Goal: Task Accomplishment & Management: Manage account settings

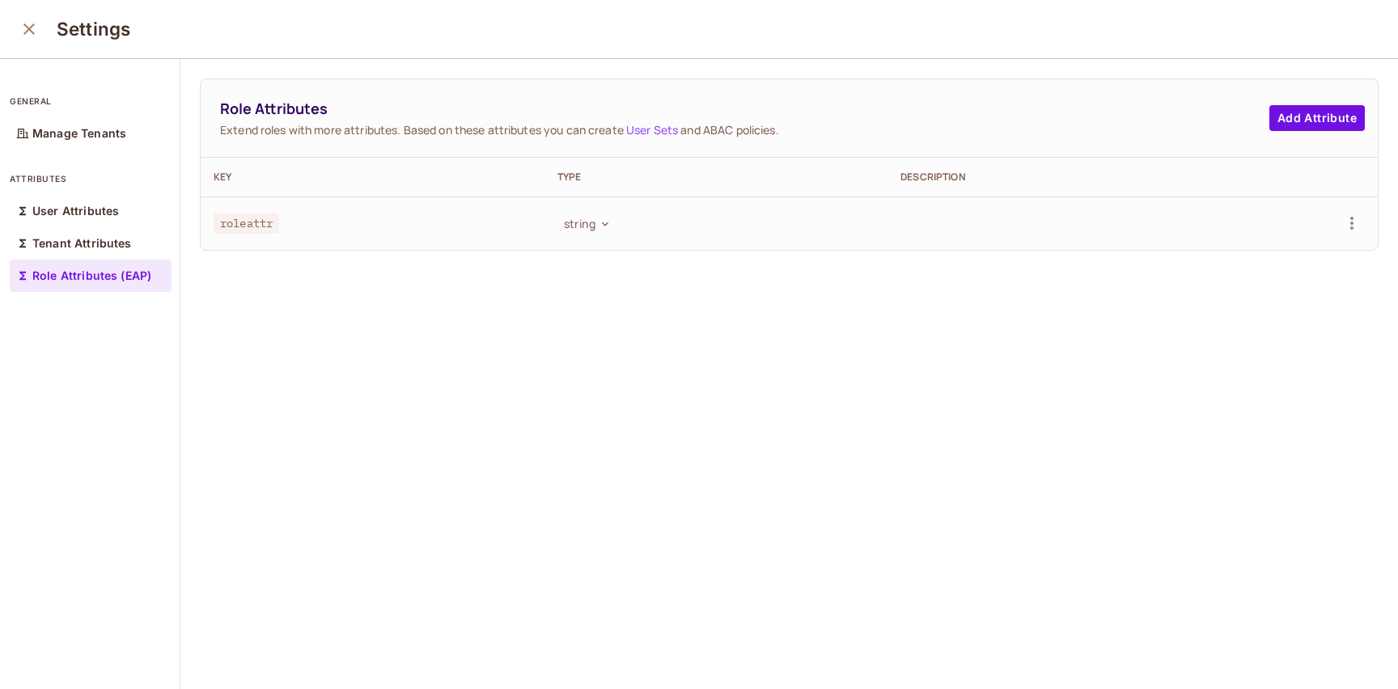
scroll to position [2, 0]
click at [29, 30] on icon "close" at bounding box center [28, 27] width 19 height 19
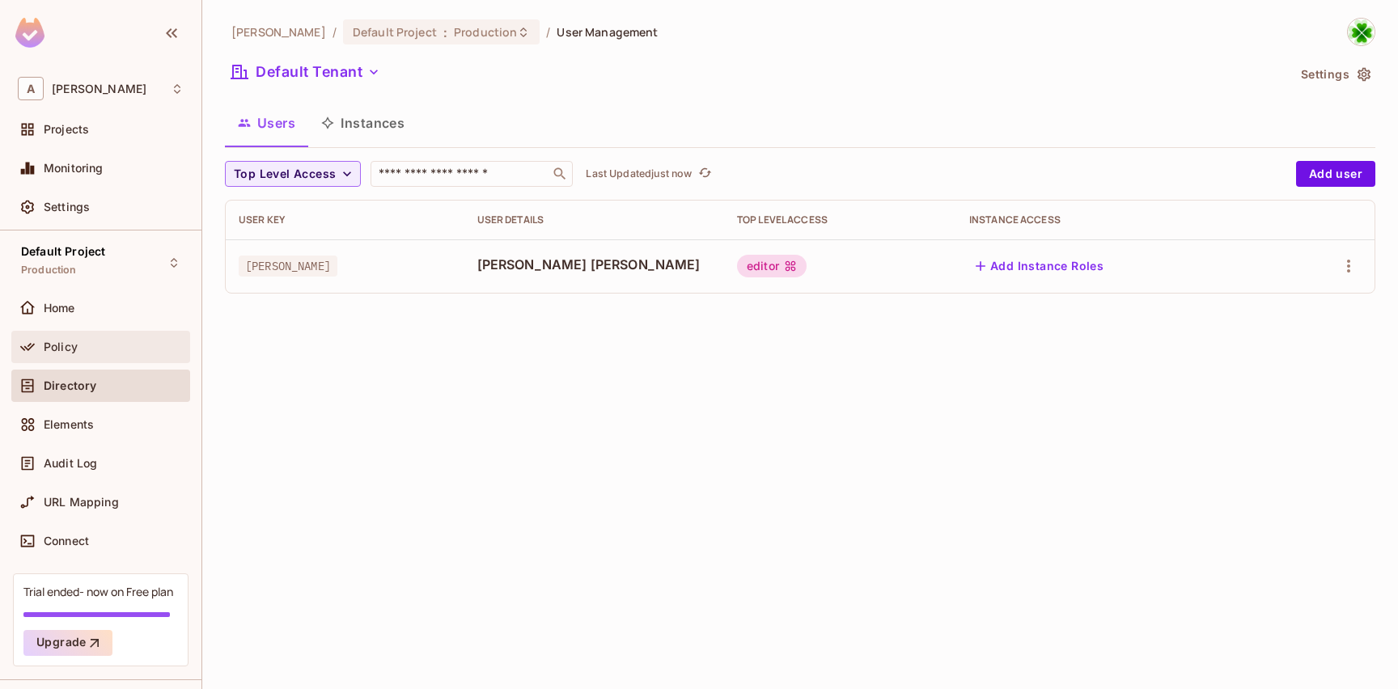
click at [86, 336] on div "Policy" at bounding box center [100, 347] width 179 height 32
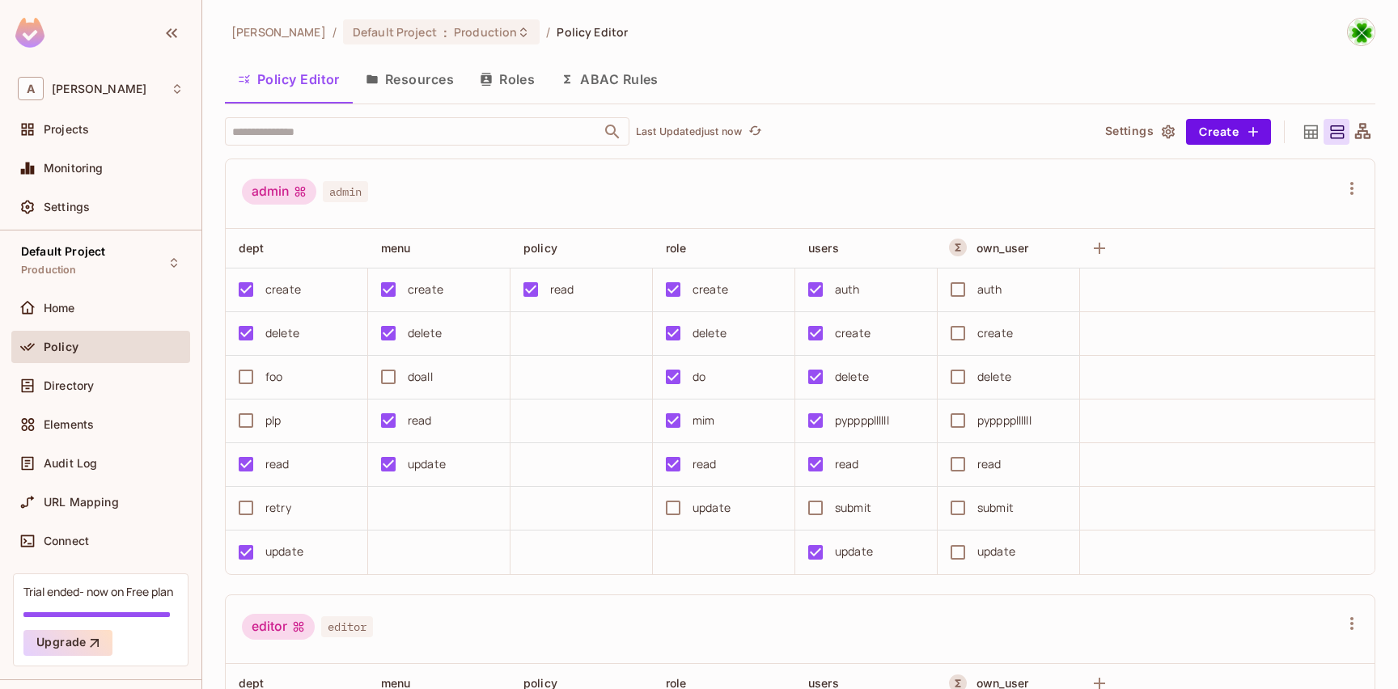
click at [91, 405] on div "Directory" at bounding box center [100, 389] width 179 height 39
click at [96, 396] on div "Directory" at bounding box center [100, 386] width 179 height 32
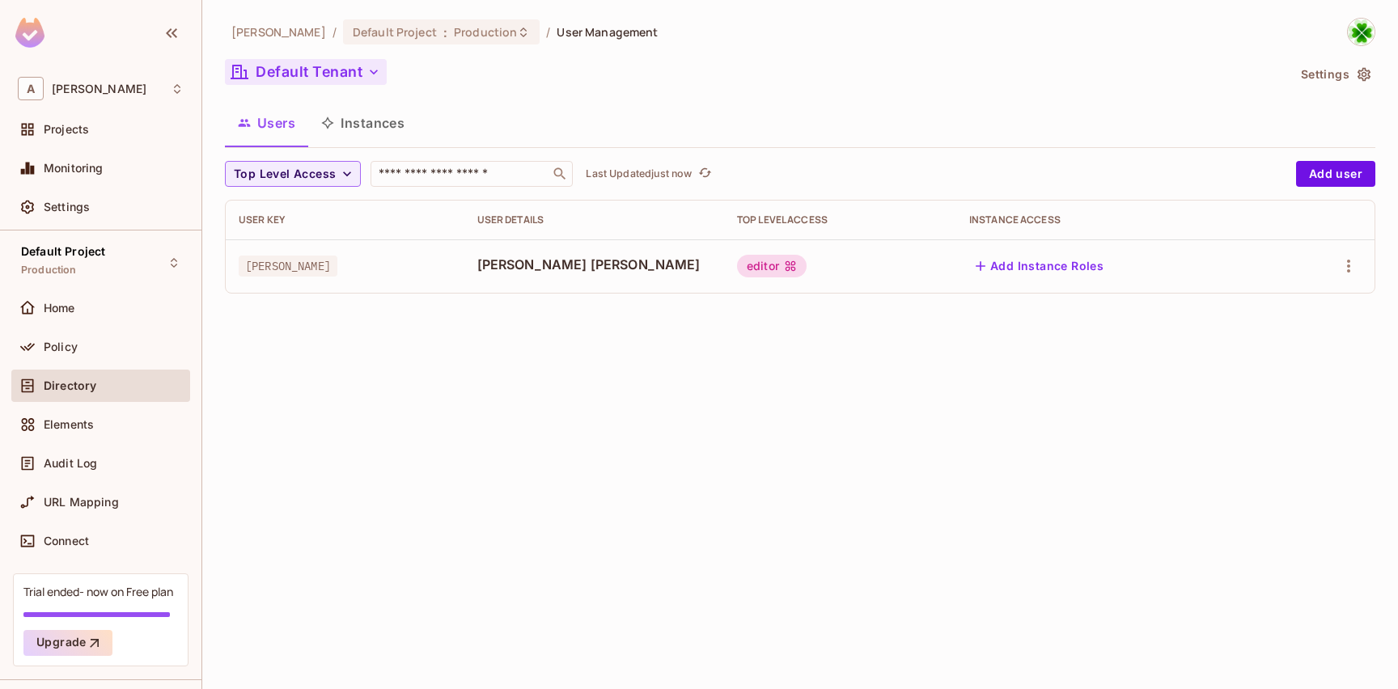
click at [367, 80] on icon "button" at bounding box center [374, 72] width 16 height 16
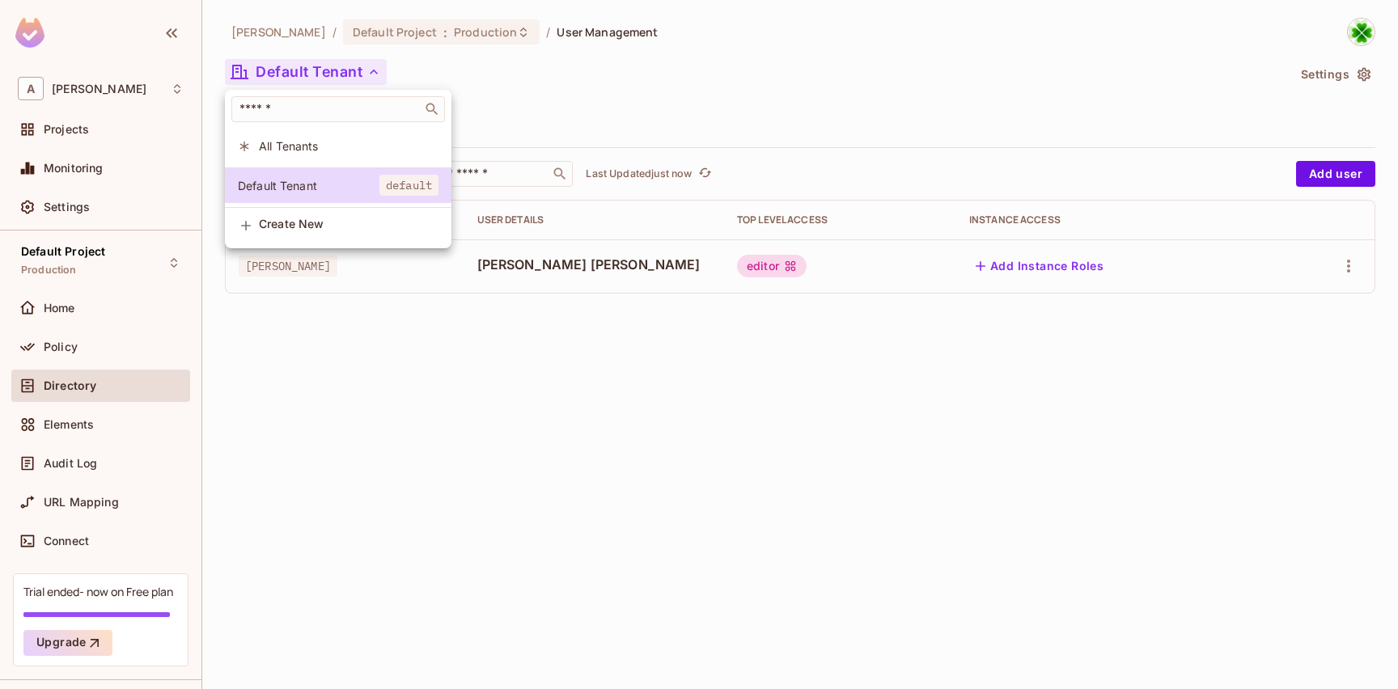
click at [421, 399] on div at bounding box center [699, 344] width 1398 height 689
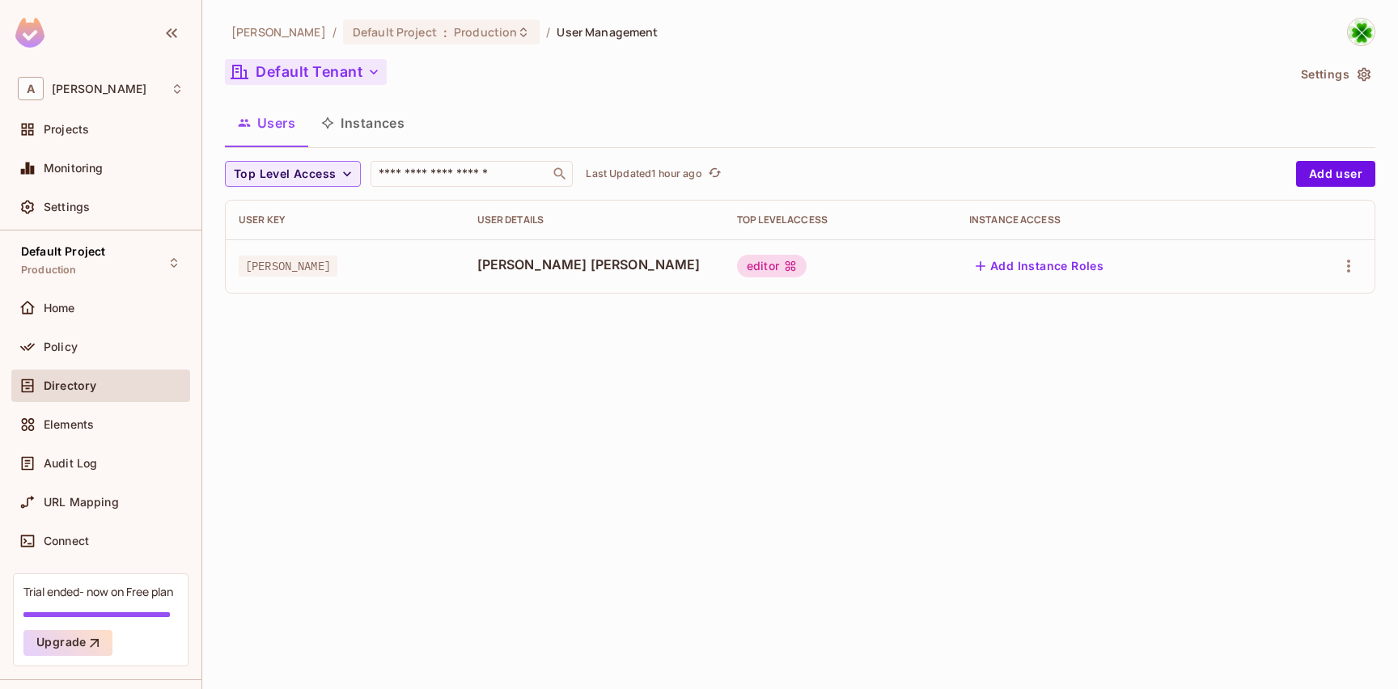
click at [549, 349] on div "[PERSON_NAME] / Default Project : Production / User Management Default Tenant S…" at bounding box center [800, 344] width 1196 height 689
click at [1348, 272] on icon "button" at bounding box center [1348, 266] width 3 height 13
click at [1315, 334] on div "Edit Attributes" at bounding box center [1292, 339] width 80 height 16
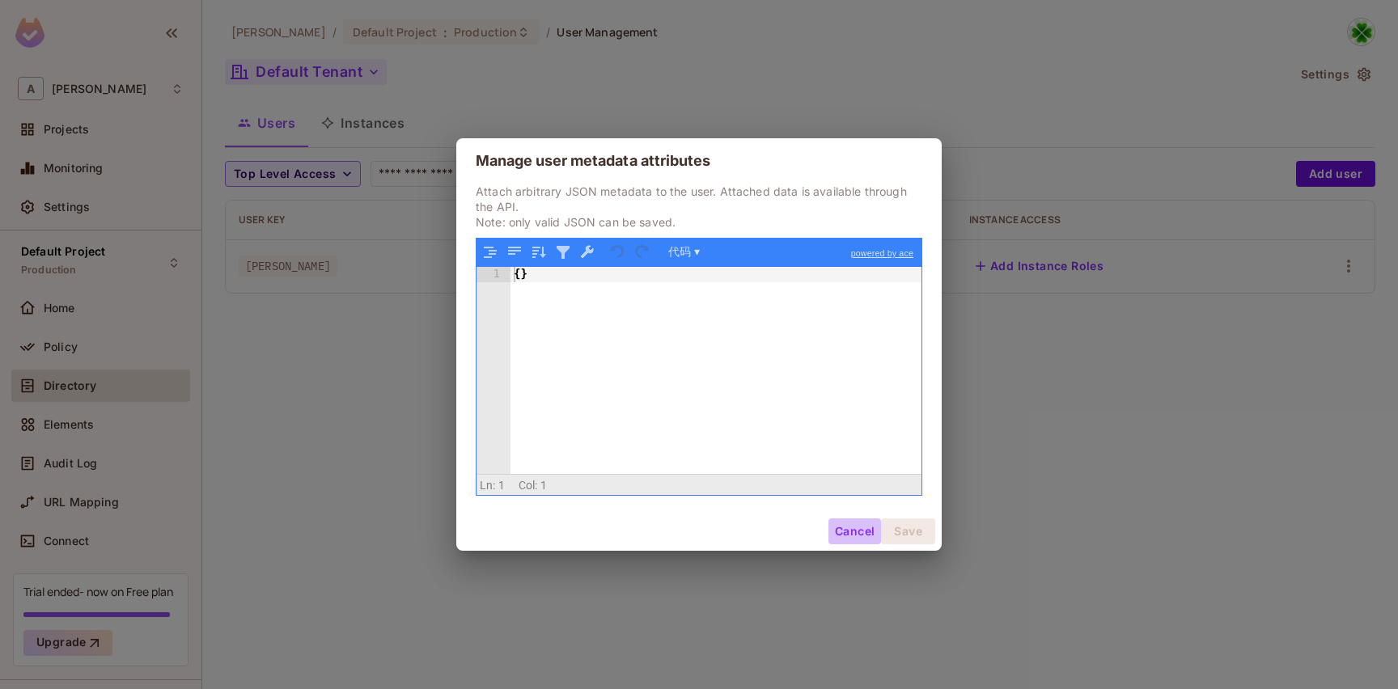
click at [866, 527] on button "Cancel" at bounding box center [854, 532] width 53 height 26
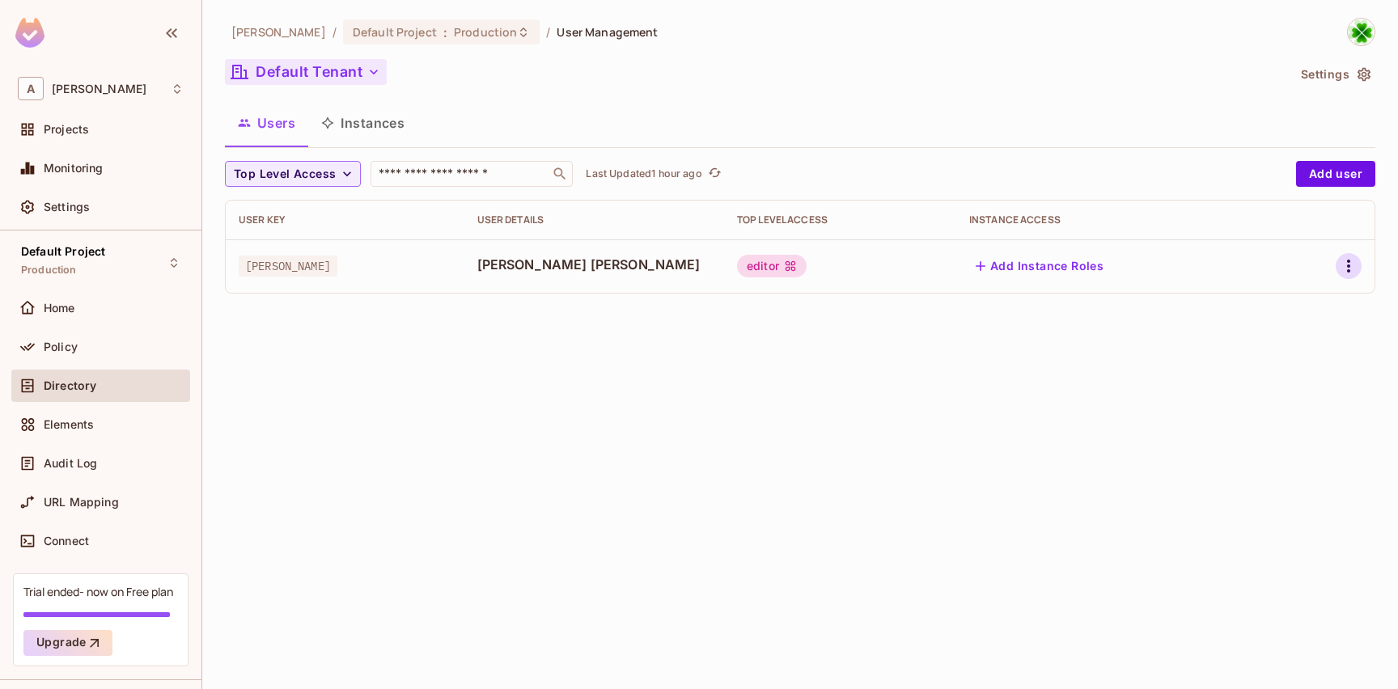
click at [1342, 272] on icon "button" at bounding box center [1348, 265] width 19 height 19
click at [1293, 300] on li "Edit" at bounding box center [1278, 304] width 143 height 36
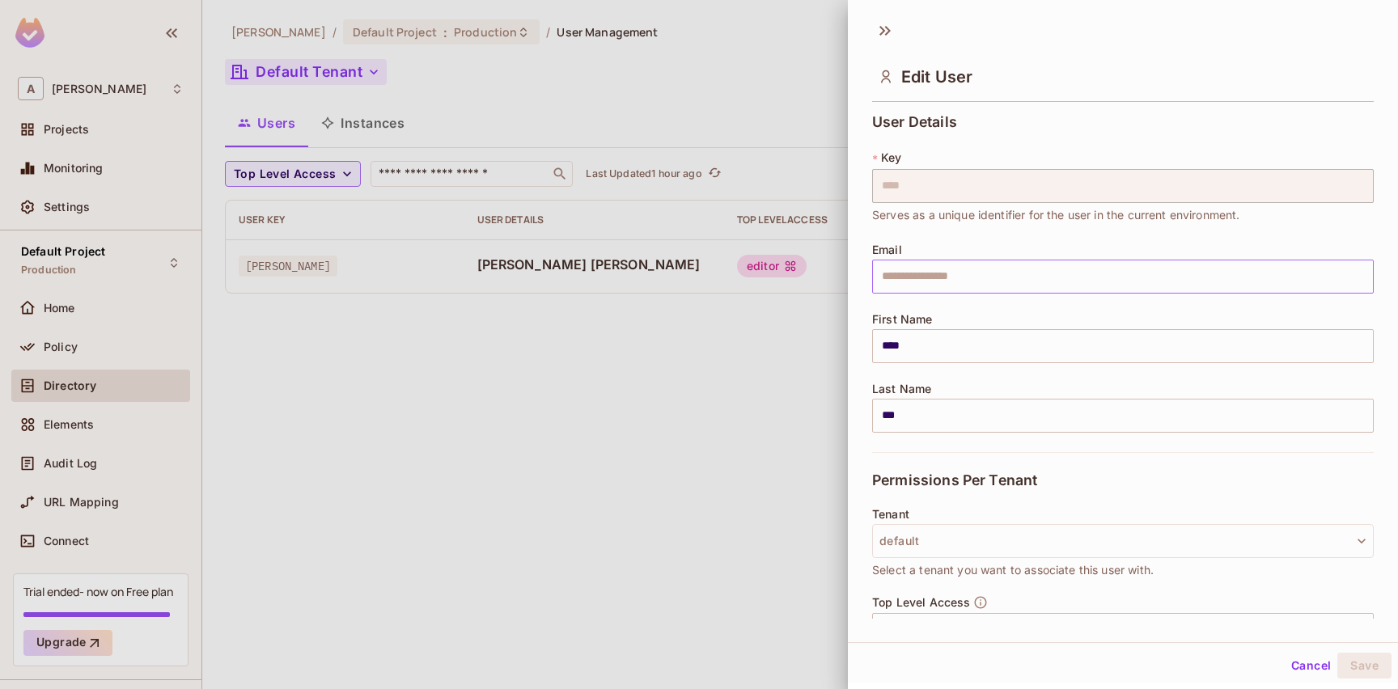
click at [1346, 267] on input "text" at bounding box center [1123, 277] width 502 height 34
click at [877, 33] on icon at bounding box center [885, 31] width 26 height 26
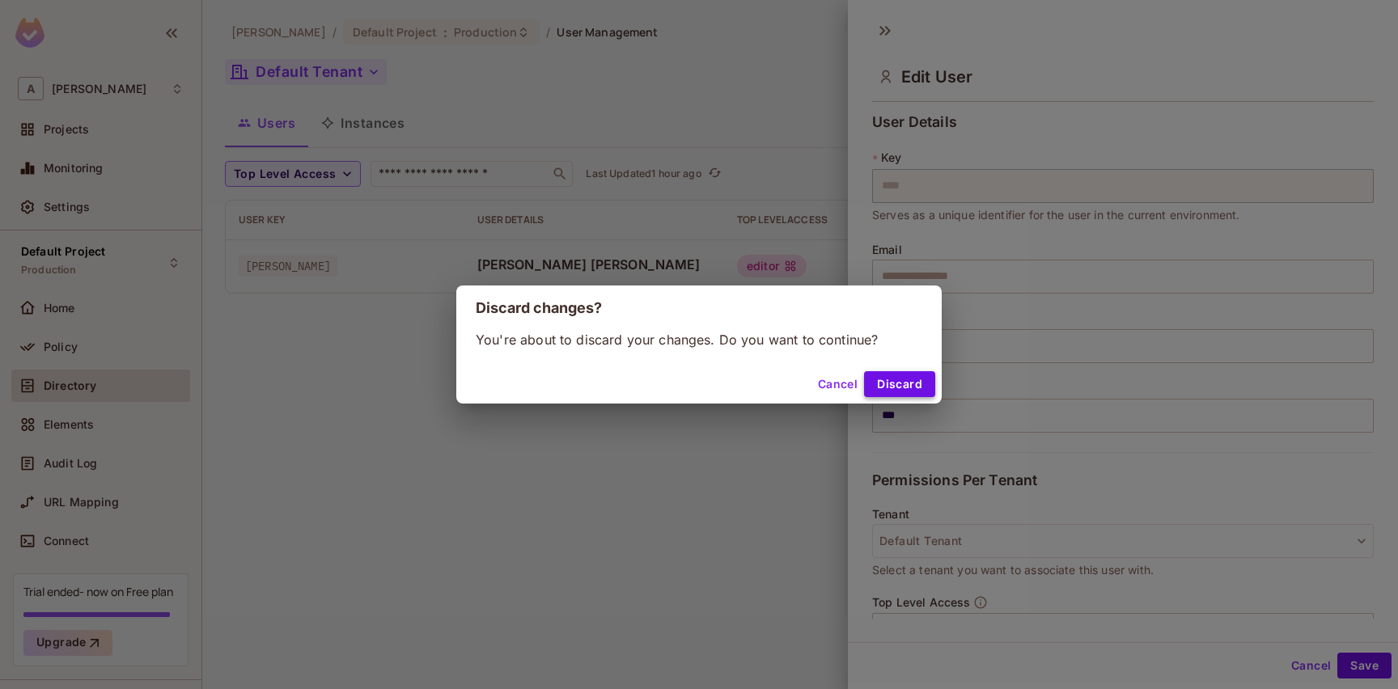
click at [904, 383] on button "Discard" at bounding box center [899, 384] width 71 height 26
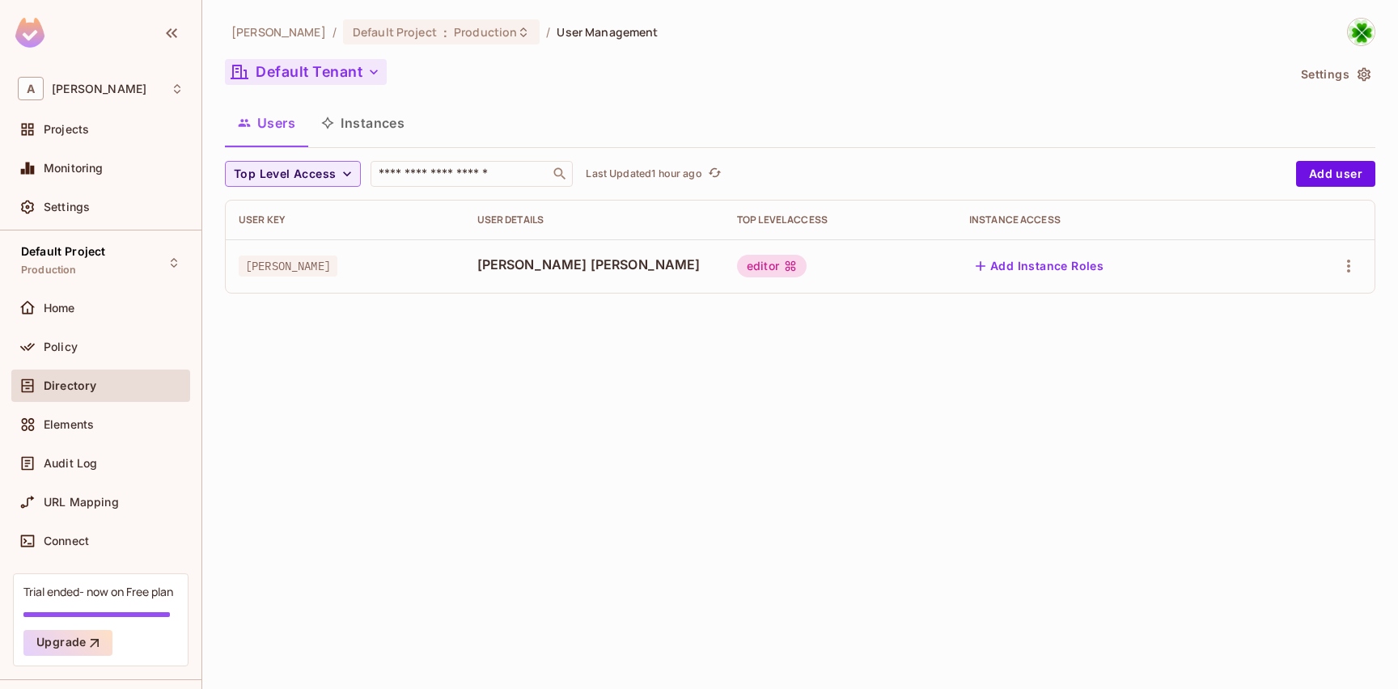
click at [1326, 78] on button "Settings" at bounding box center [1334, 74] width 81 height 26
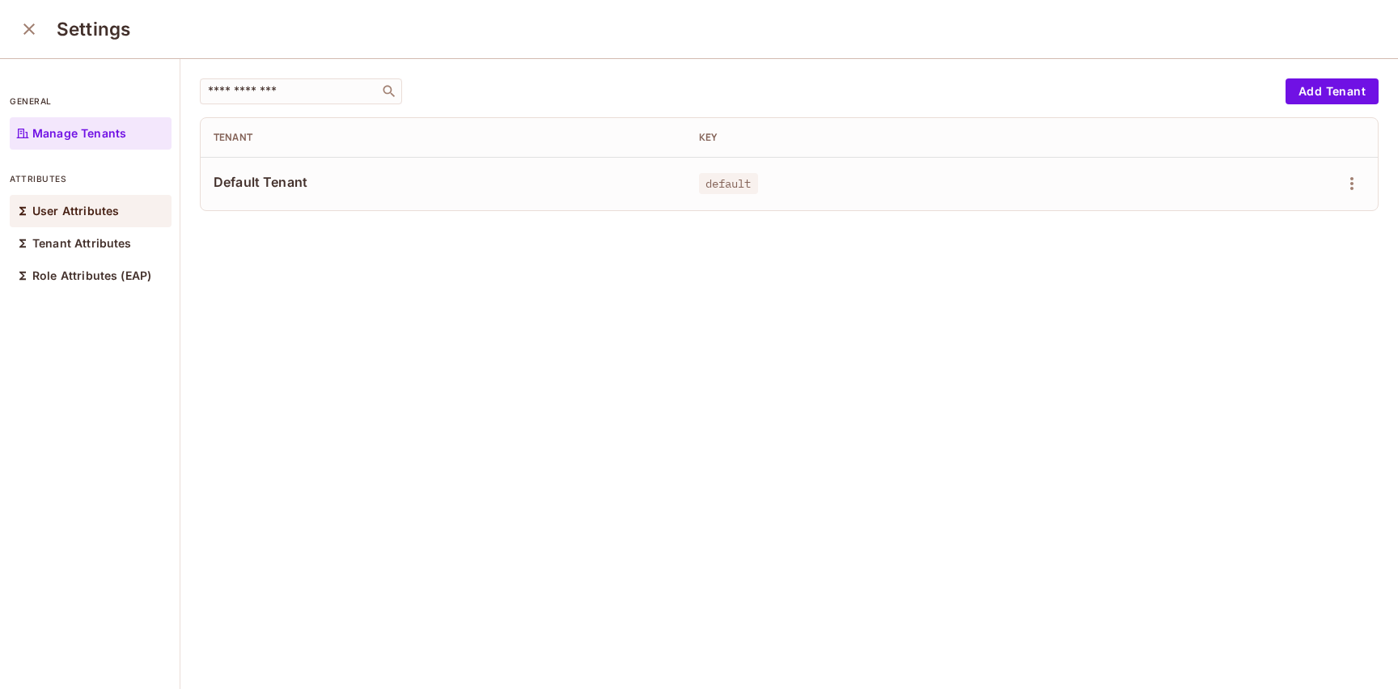
click at [113, 211] on p "User Attributes" at bounding box center [75, 211] width 87 height 13
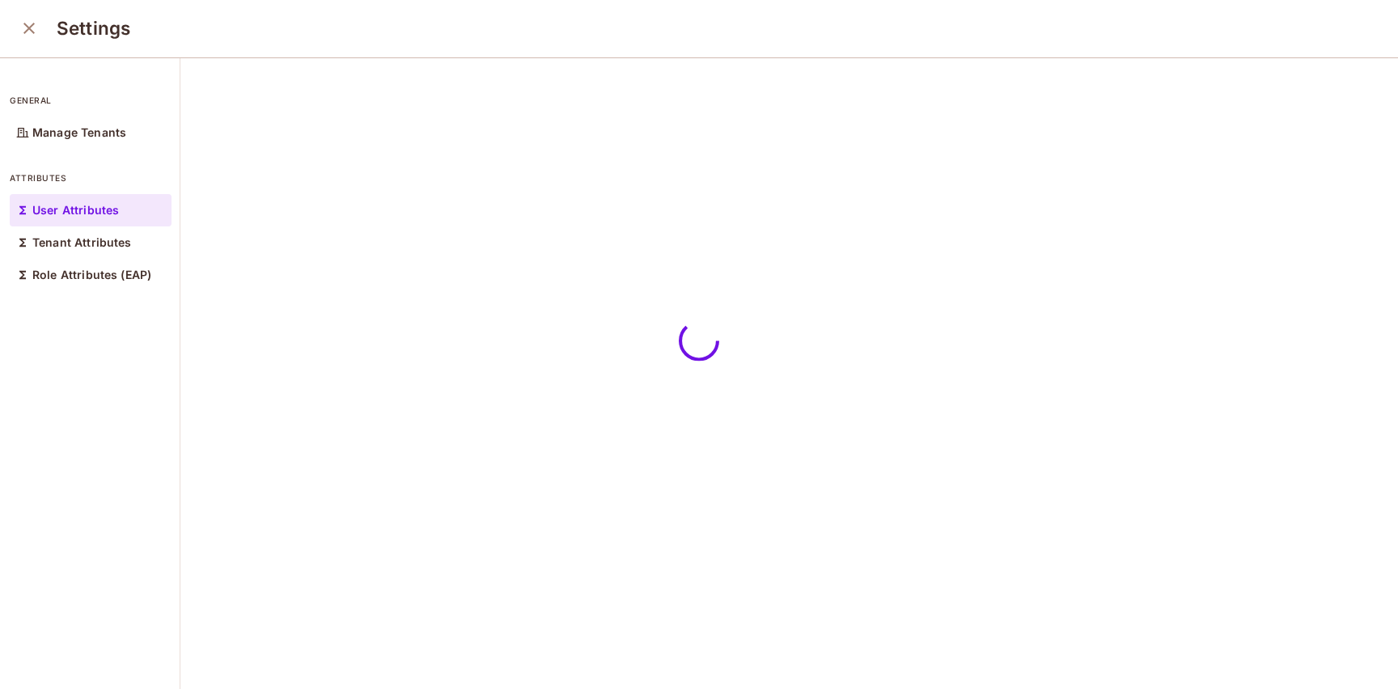
scroll to position [2, 0]
